Goal: Transaction & Acquisition: Subscribe to service/newsletter

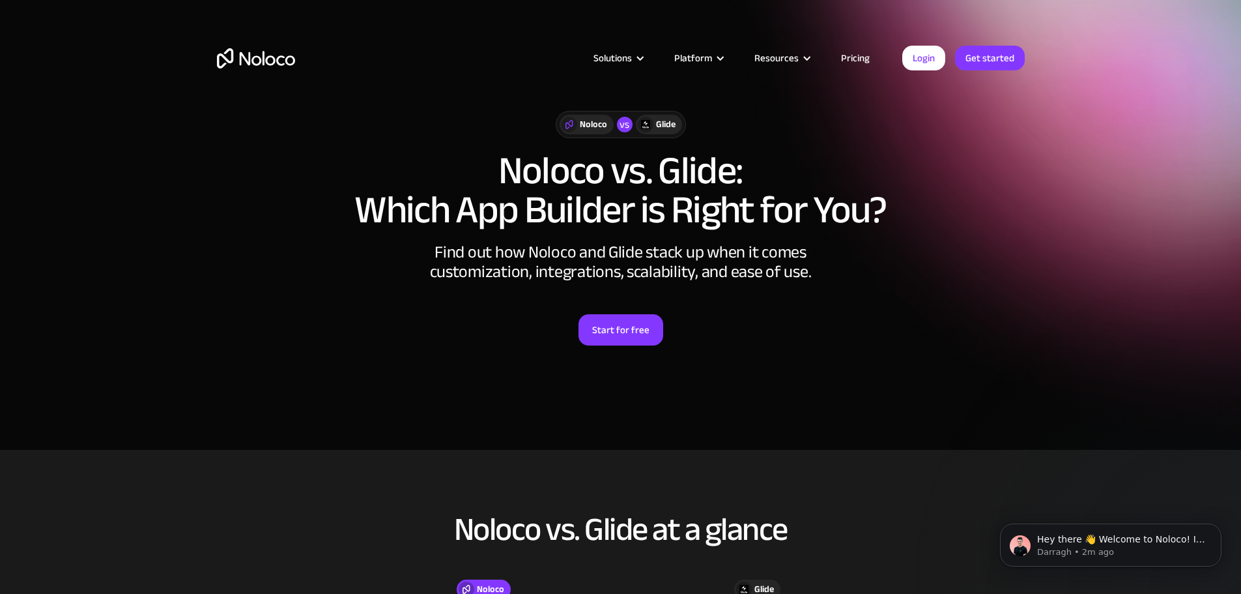
click at [860, 62] on link "Pricing" at bounding box center [855, 58] width 61 height 17
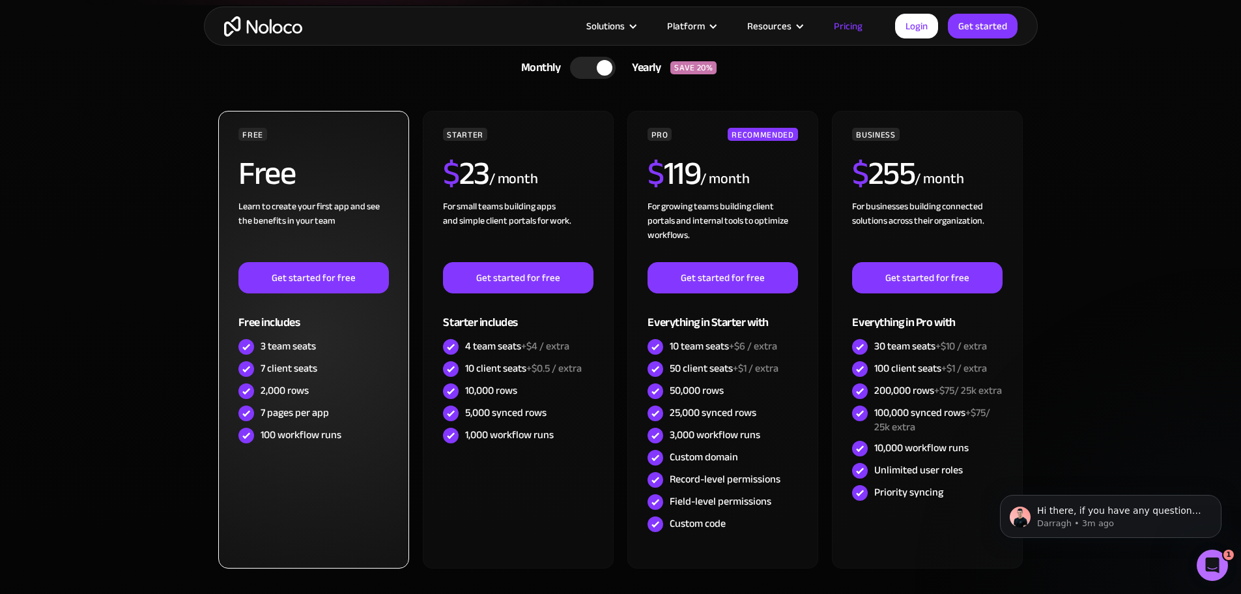
scroll to position [521, 0]
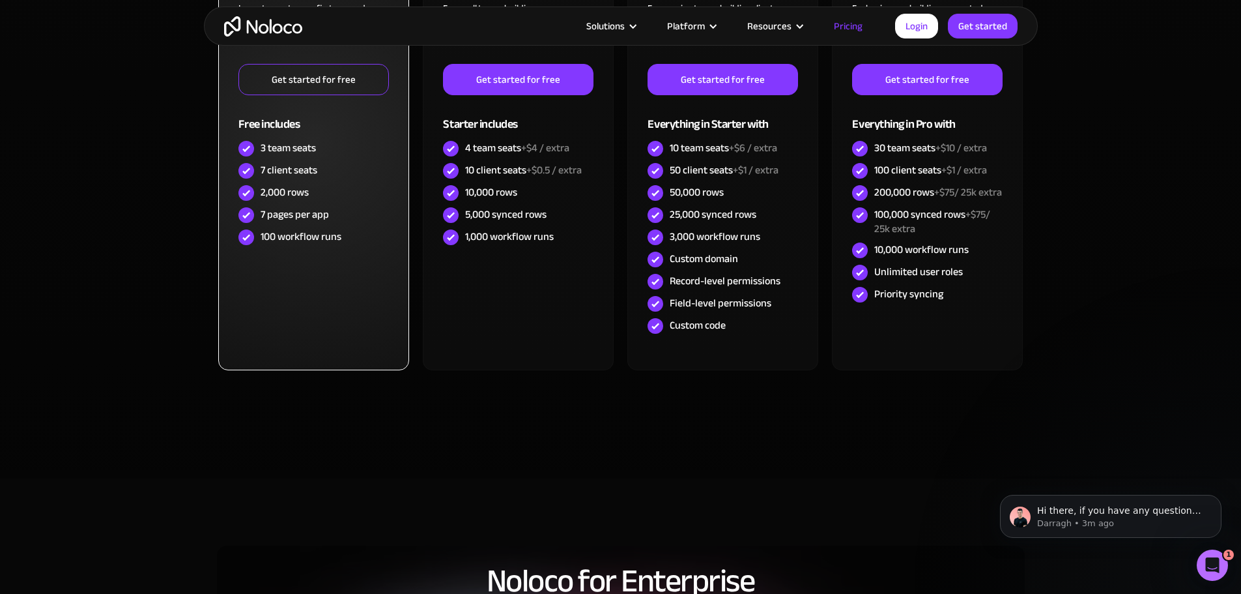
click at [331, 77] on link "Get started for free" at bounding box center [313, 79] width 150 height 31
